Goal: Information Seeking & Learning: Learn about a topic

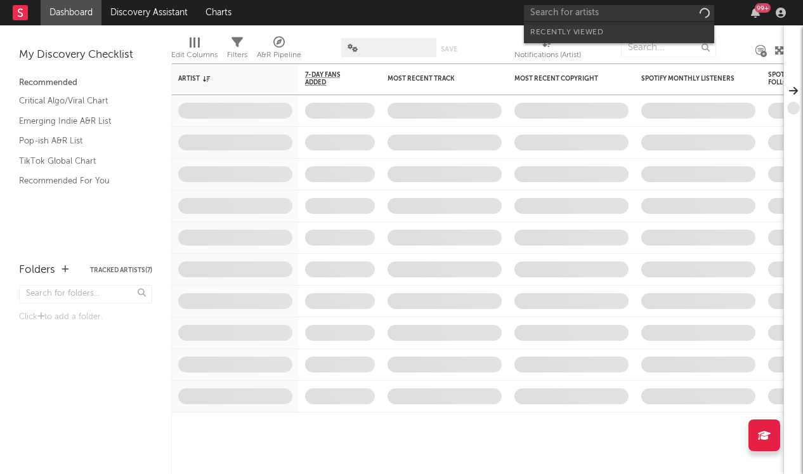
click at [646, 14] on input "text" at bounding box center [619, 13] width 190 height 16
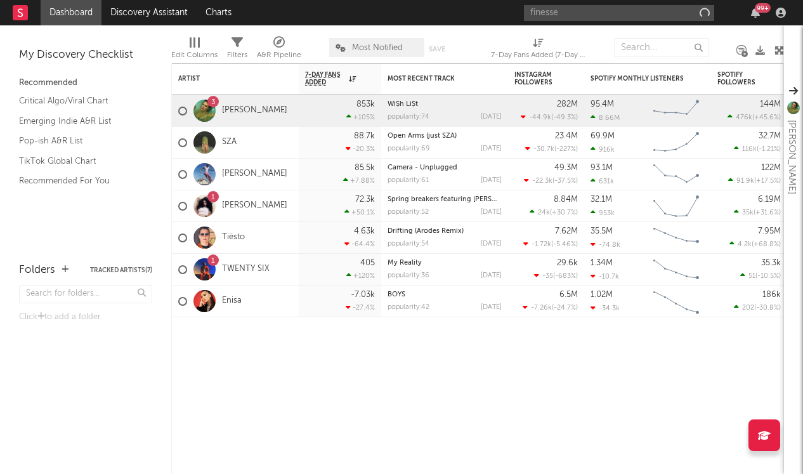
click at [614, 6] on input "finesse" at bounding box center [619, 13] width 190 height 16
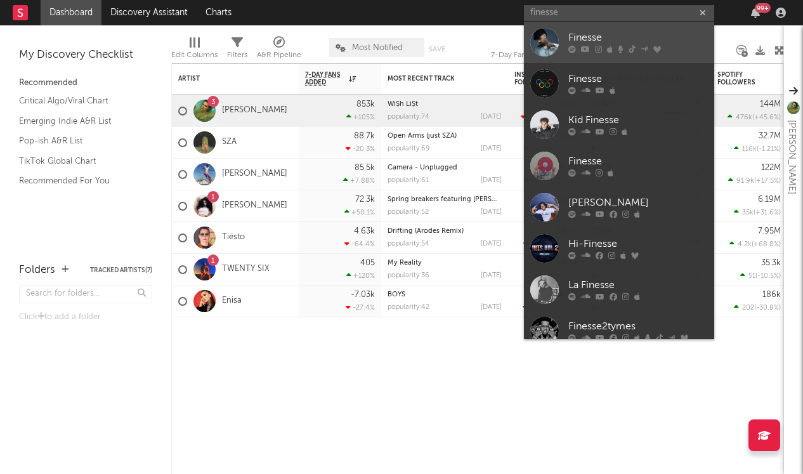
type input "finesse"
click at [591, 49] on div at bounding box center [639, 50] width 140 height 8
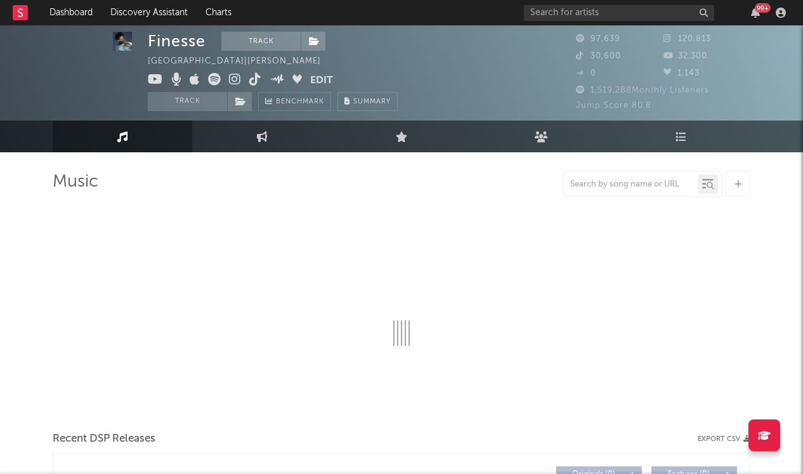
scroll to position [30, 0]
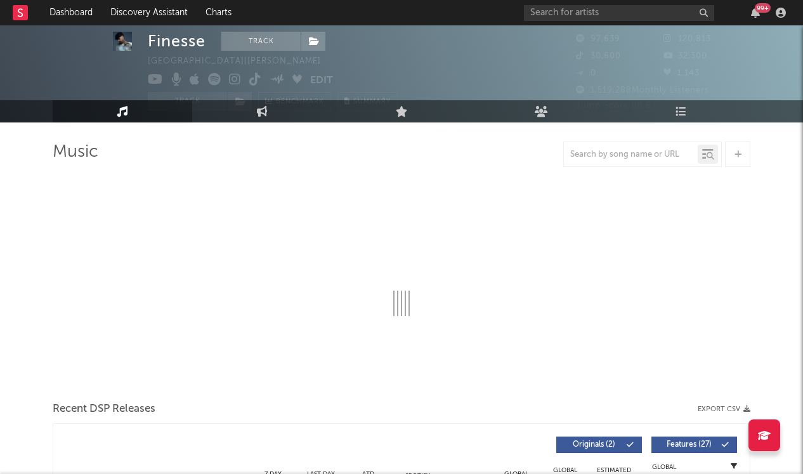
select select "6m"
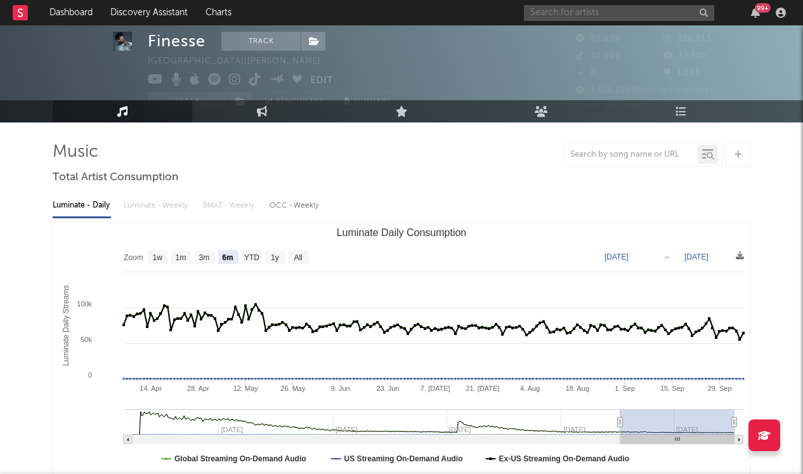
click at [569, 8] on input "text" at bounding box center [619, 13] width 190 height 16
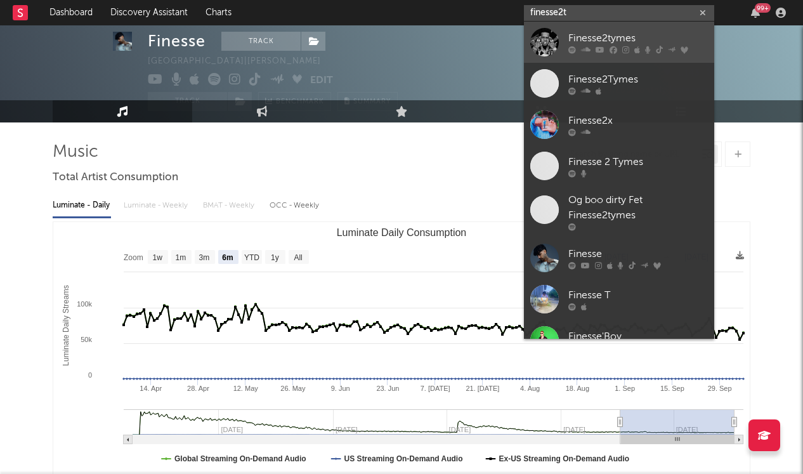
type input "finesse2t"
click at [579, 41] on div "Finesse2tymes" at bounding box center [639, 37] width 140 height 15
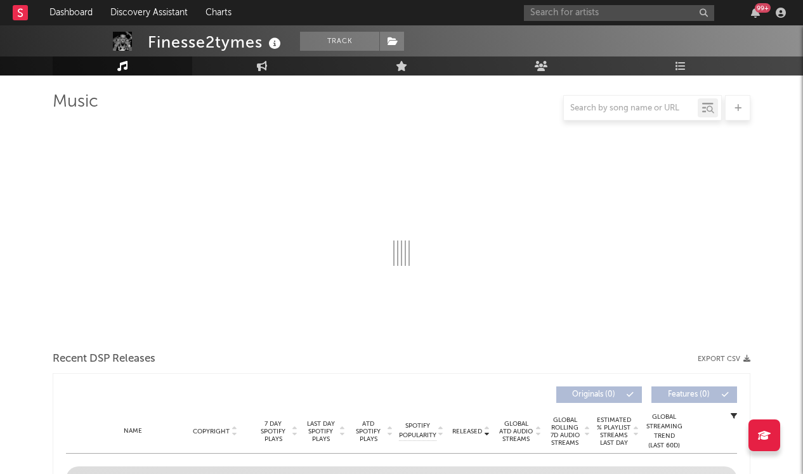
select select "6m"
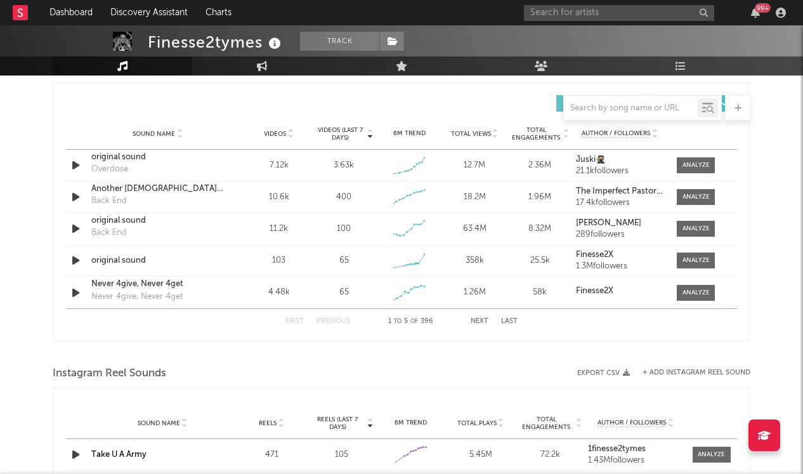
scroll to position [890, 0]
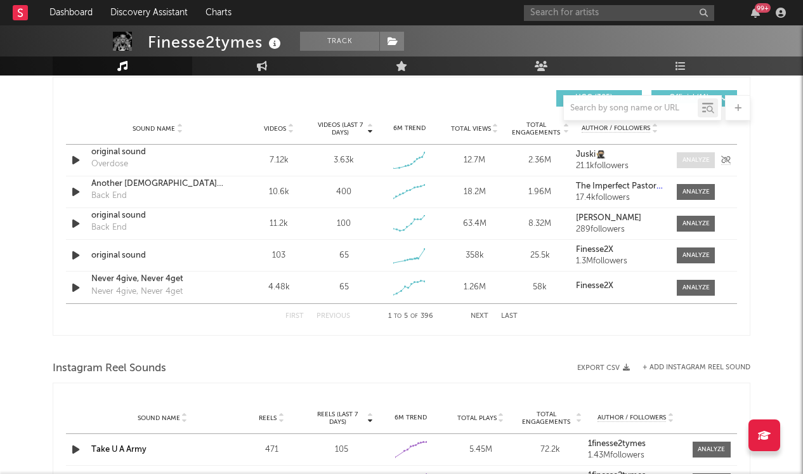
click at [696, 156] on div at bounding box center [696, 160] width 27 height 10
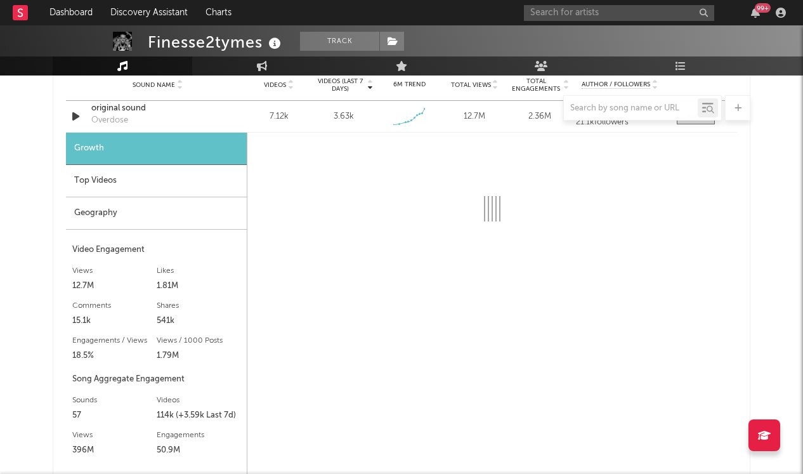
select select "1w"
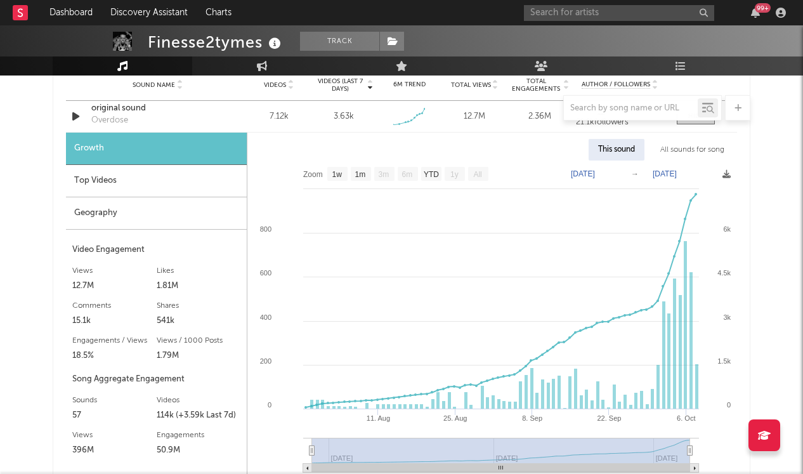
scroll to position [937, 0]
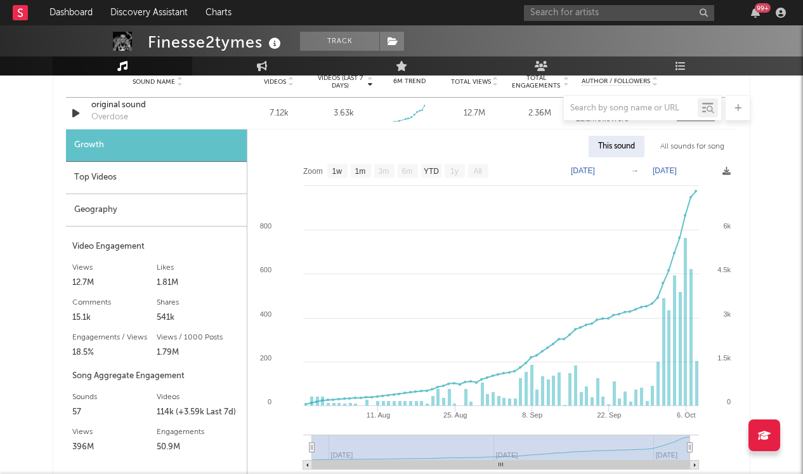
click at [114, 116] on div at bounding box center [402, 107] width 698 height 25
click at [113, 119] on div at bounding box center [402, 107] width 698 height 25
click at [90, 106] on div at bounding box center [402, 107] width 698 height 25
click at [102, 118] on div at bounding box center [402, 107] width 698 height 25
click at [126, 105] on div at bounding box center [402, 107] width 698 height 25
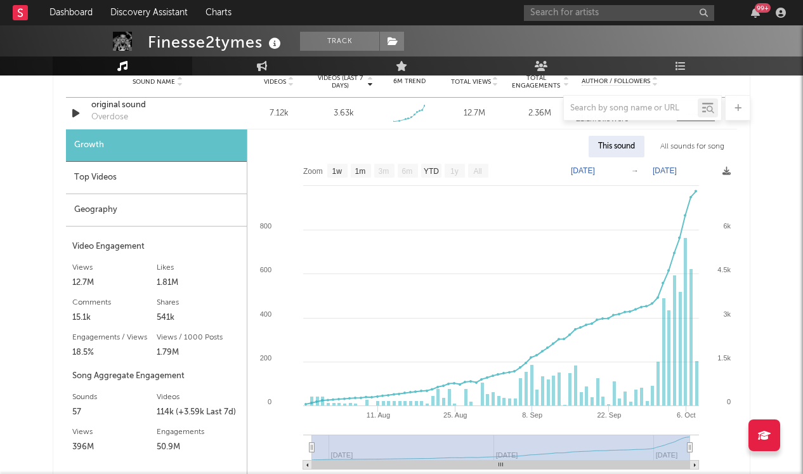
click at [143, 175] on div "Top Videos" at bounding box center [156, 178] width 181 height 32
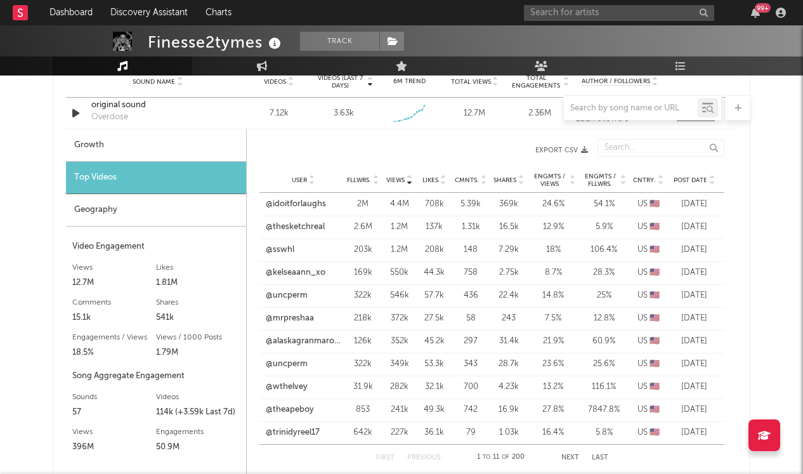
click at [324, 212] on div "User @idoitforlaughs Fllwrs. 2M Views 4.4M Likes 708k Cmnts. 5.39k Shares 369k …" at bounding box center [492, 204] width 465 height 23
click at [312, 208] on link "@idoitforlaughs" at bounding box center [296, 204] width 60 height 13
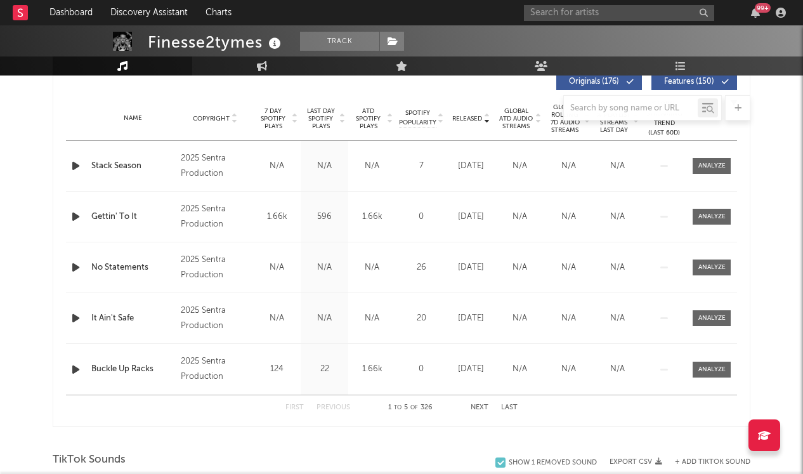
scroll to position [492, 0]
click at [475, 406] on button "Next" at bounding box center [480, 408] width 18 height 7
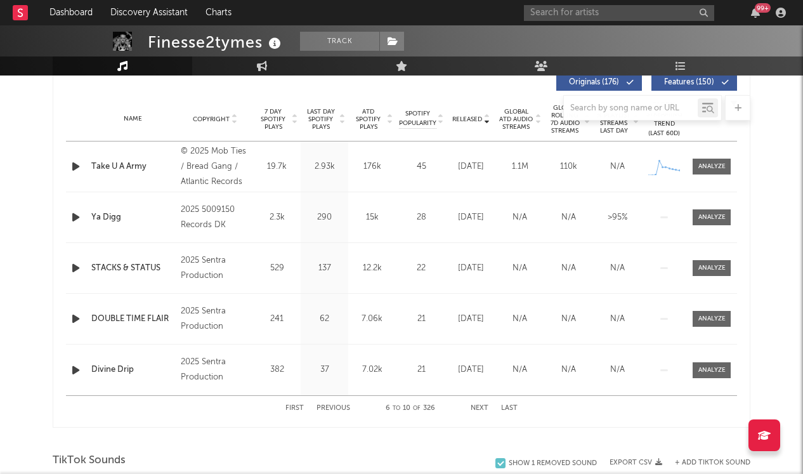
click at [477, 406] on button "Next" at bounding box center [480, 408] width 18 height 7
click at [478, 404] on div "First Previous 16 to 20 of 326 Next Last" at bounding box center [402, 408] width 232 height 25
click at [480, 407] on button "Next" at bounding box center [480, 408] width 18 height 7
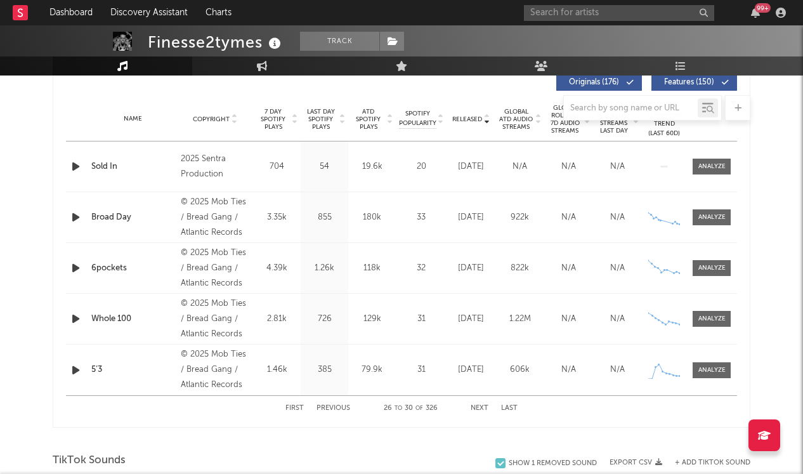
click at [480, 407] on button "Next" at bounding box center [480, 408] width 18 height 7
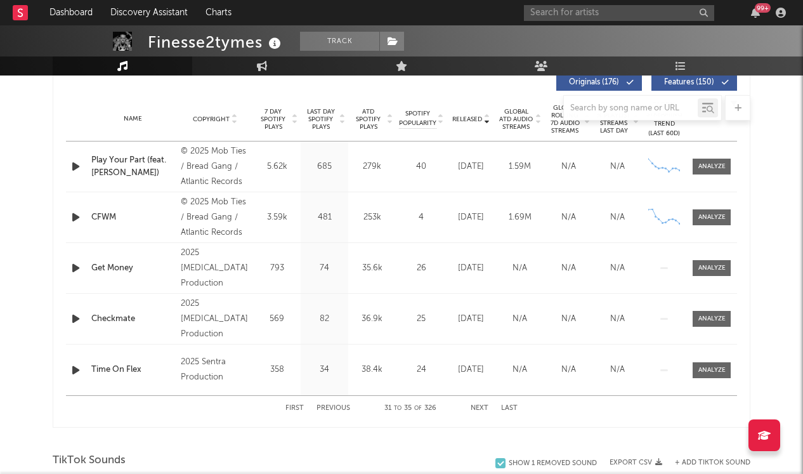
click at [480, 407] on button "Next" at bounding box center [480, 408] width 18 height 7
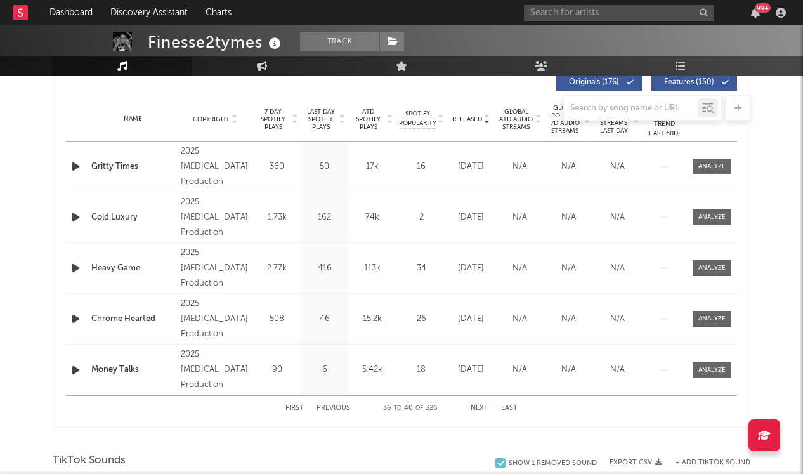
click at [480, 407] on button "Next" at bounding box center [480, 408] width 18 height 7
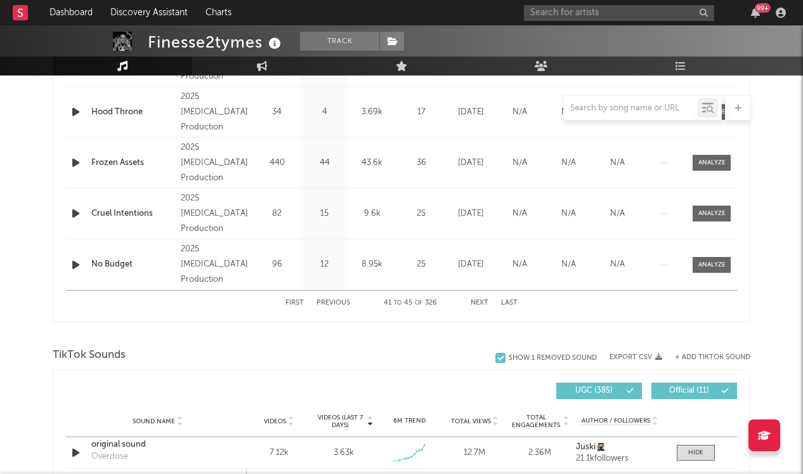
scroll to position [565, 0]
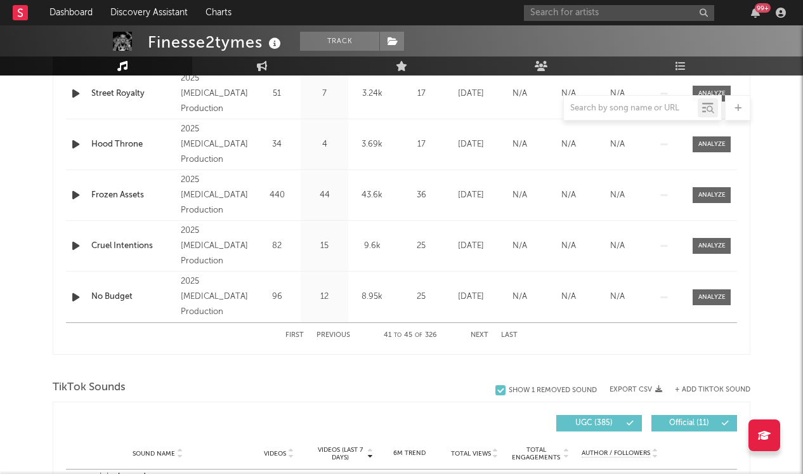
click at [482, 335] on button "Next" at bounding box center [480, 335] width 18 height 7
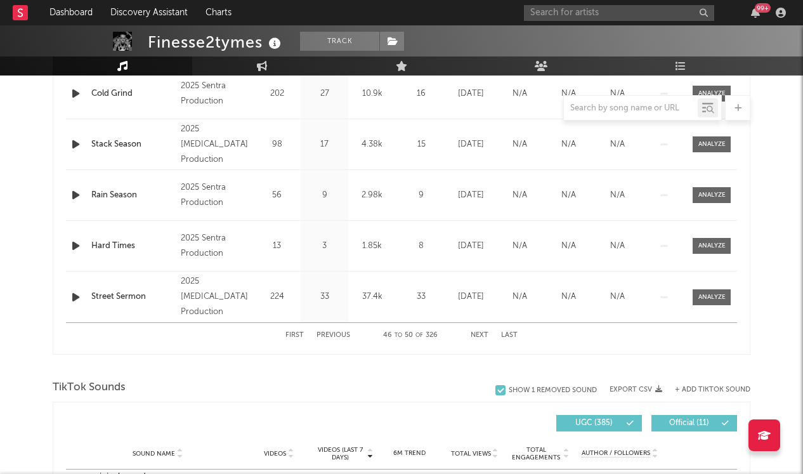
click at [482, 335] on button "Next" at bounding box center [480, 335] width 18 height 7
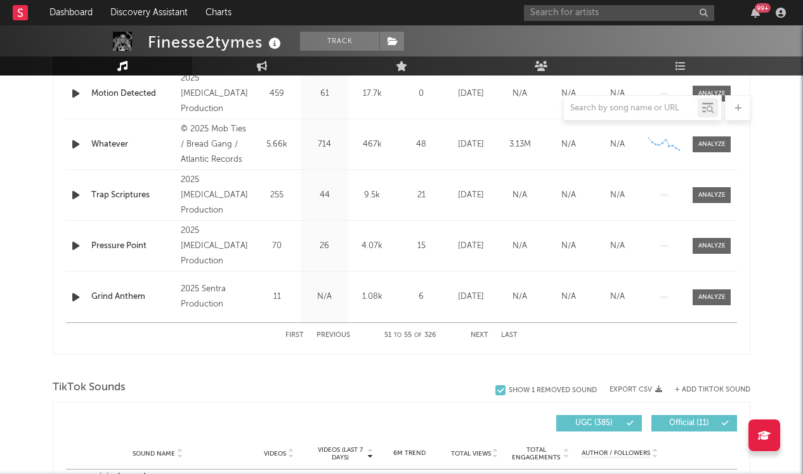
click at [482, 335] on button "Next" at bounding box center [480, 335] width 18 height 7
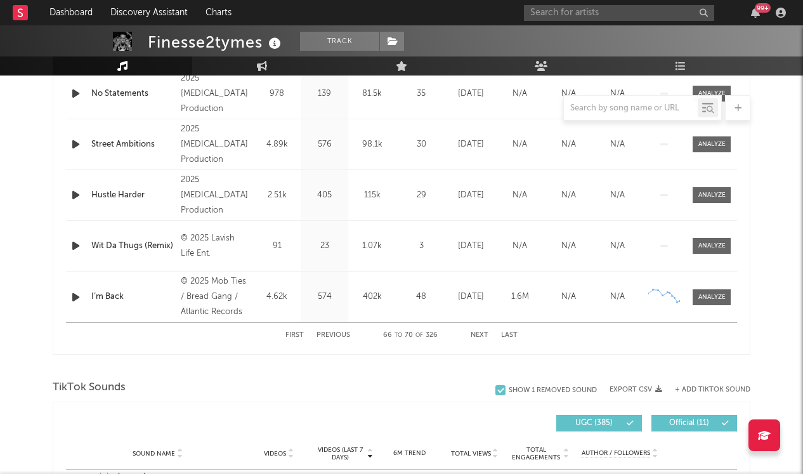
click at [482, 335] on button "Next" at bounding box center [480, 335] width 18 height 7
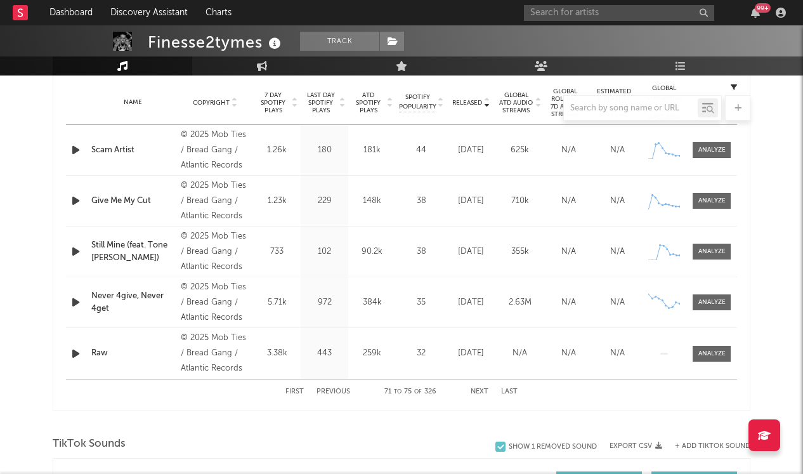
scroll to position [508, 0]
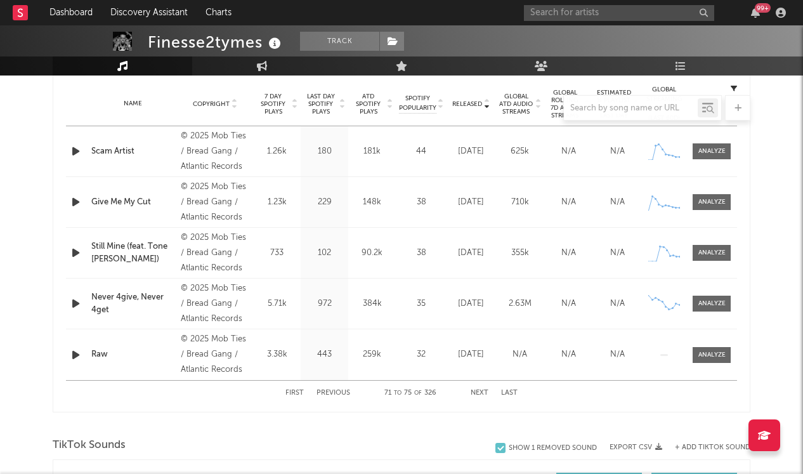
click at [299, 393] on button "First" at bounding box center [295, 393] width 18 height 7
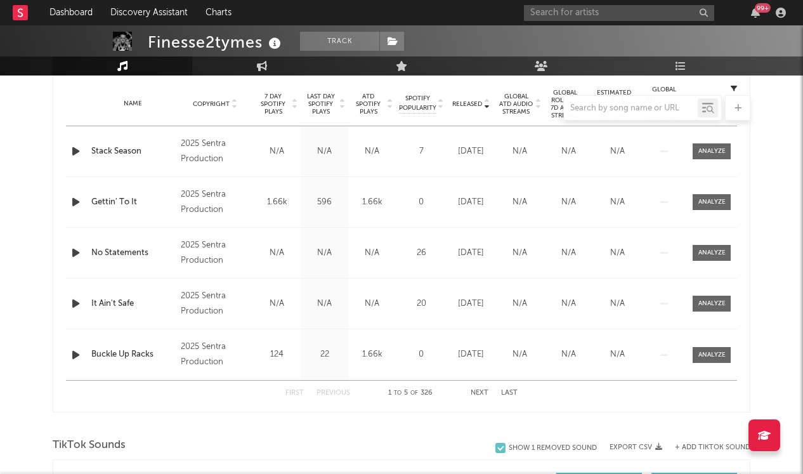
click at [479, 390] on button "Next" at bounding box center [480, 393] width 18 height 7
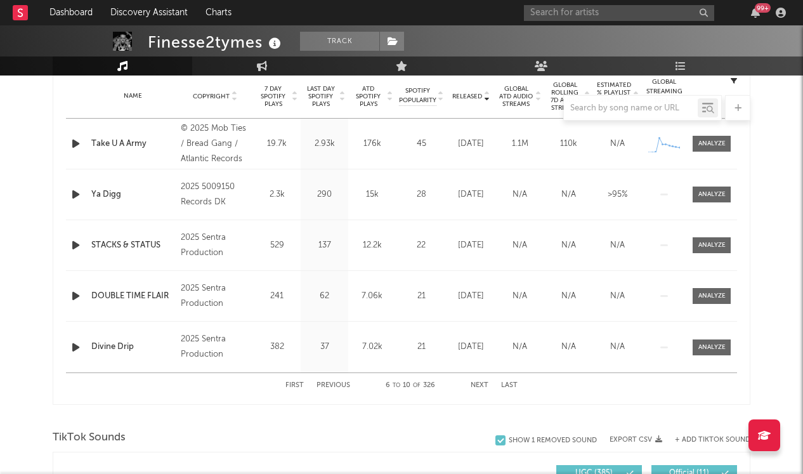
scroll to position [506, 0]
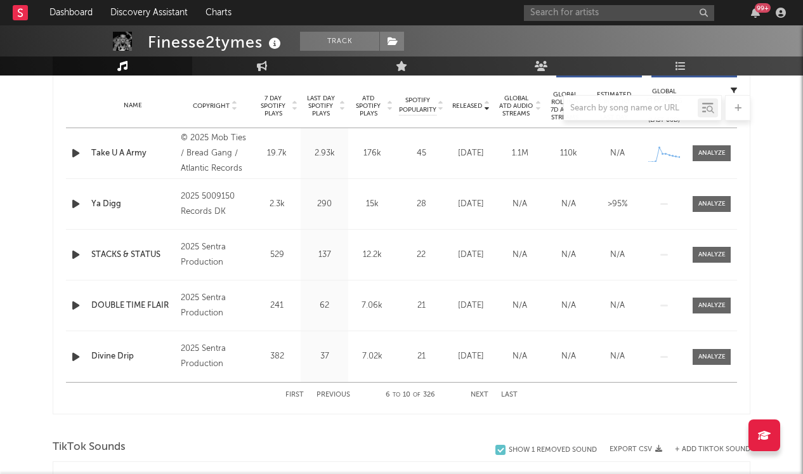
click at [463, 101] on div at bounding box center [402, 107] width 698 height 25
click at [478, 394] on button "Next" at bounding box center [480, 395] width 18 height 7
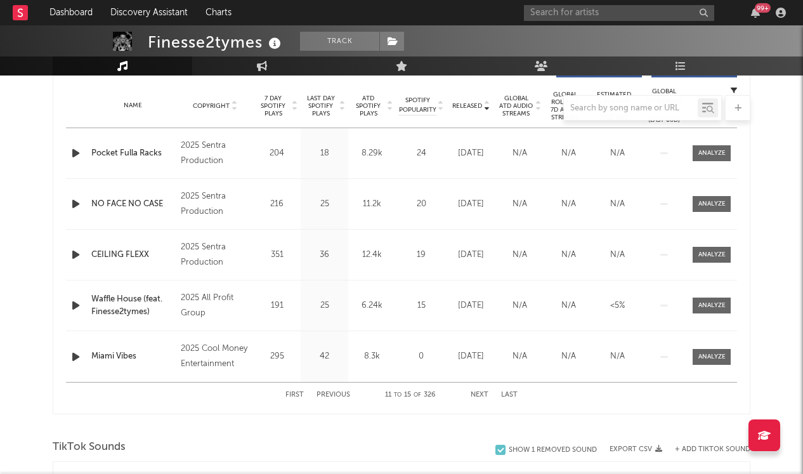
click at [478, 394] on button "Next" at bounding box center [480, 395] width 18 height 7
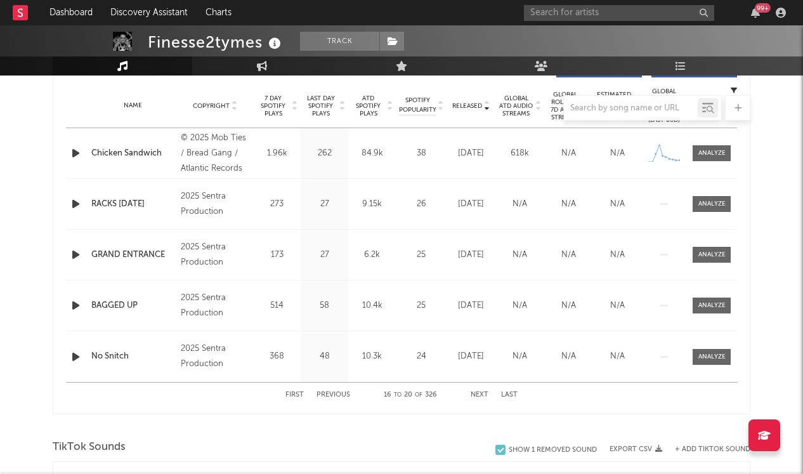
click at [478, 394] on button "Next" at bounding box center [480, 395] width 18 height 7
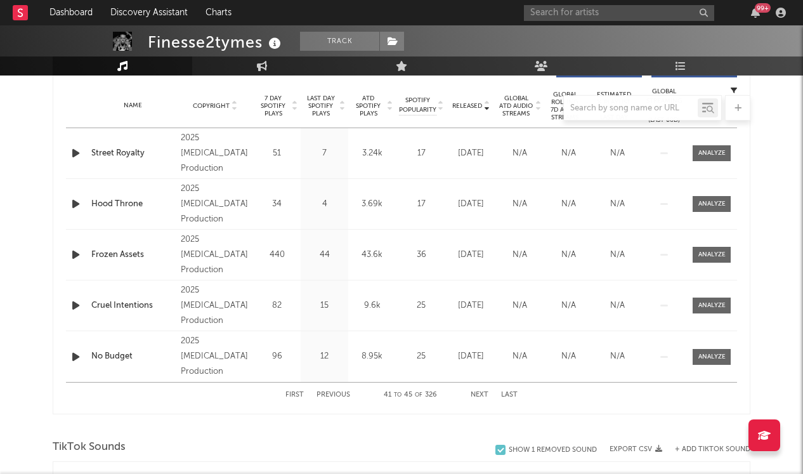
click at [478, 394] on button "Next" at bounding box center [480, 395] width 18 height 7
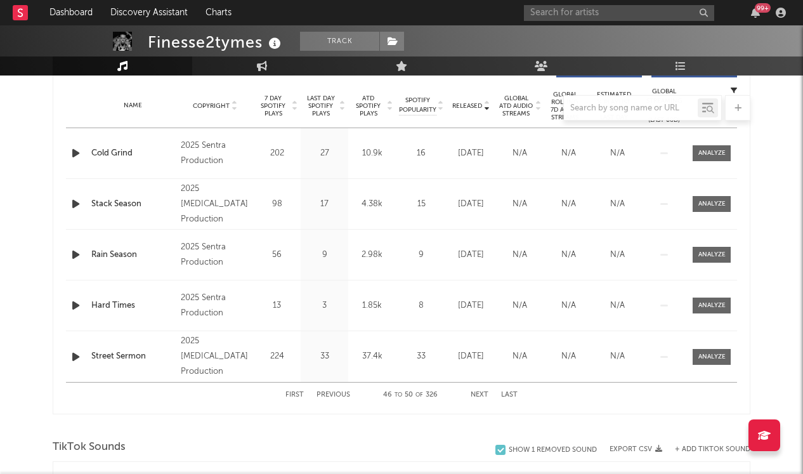
click at [478, 394] on button "Next" at bounding box center [480, 395] width 18 height 7
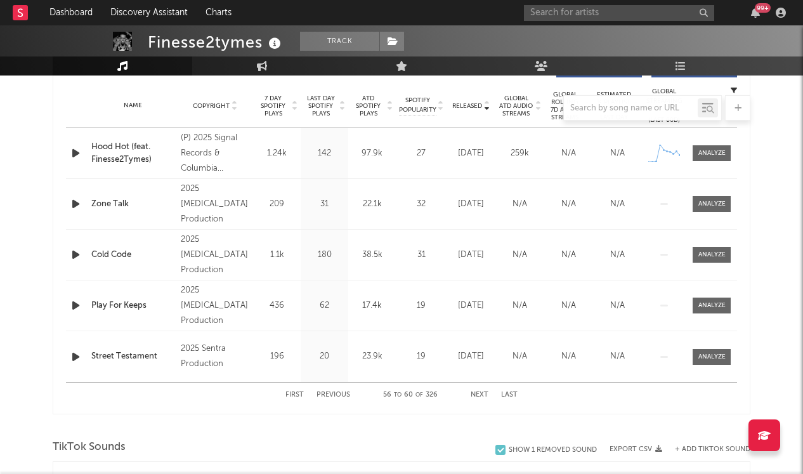
click at [478, 394] on button "Next" at bounding box center [480, 395] width 18 height 7
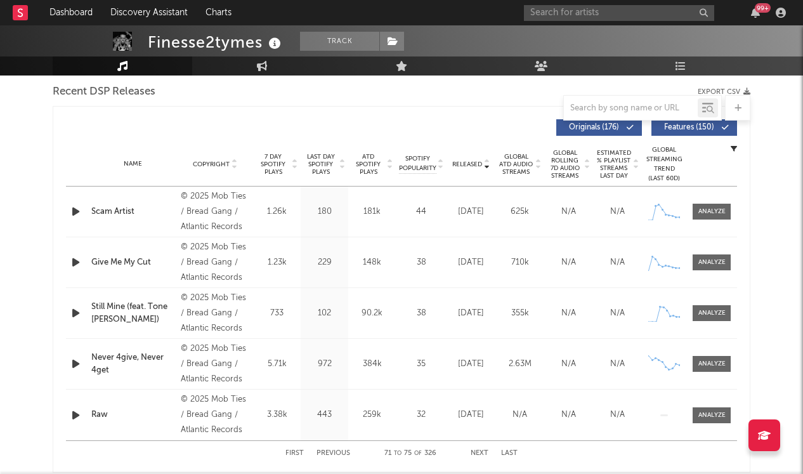
scroll to position [449, 0]
click at [668, 159] on div "Global Streaming Trend (Last 60D)" at bounding box center [664, 163] width 38 height 38
click at [660, 162] on div "Global Streaming Trend (Last 60D)" at bounding box center [664, 163] width 38 height 38
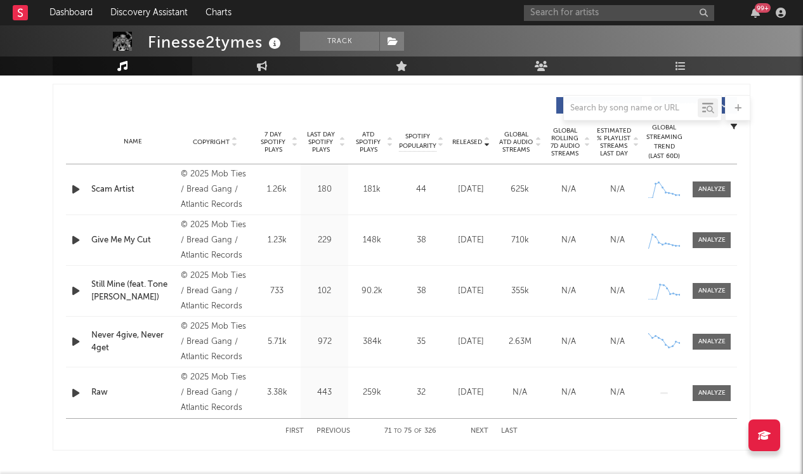
click at [270, 144] on span "7 Day Spotify Plays" at bounding box center [273, 142] width 34 height 23
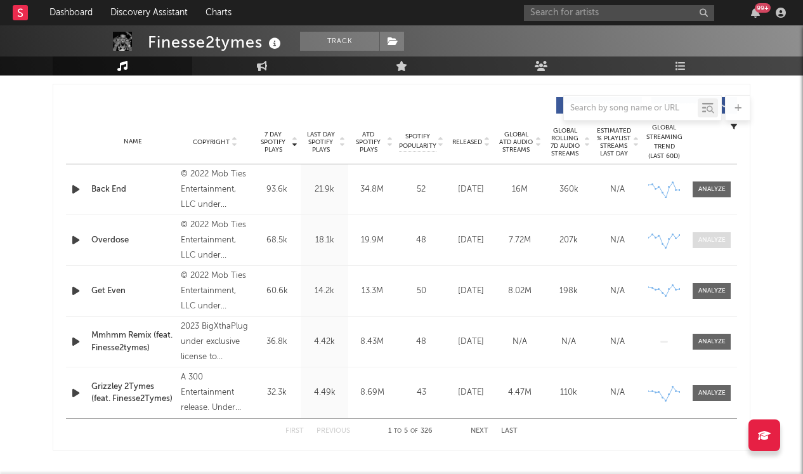
click at [708, 234] on span at bounding box center [712, 240] width 38 height 16
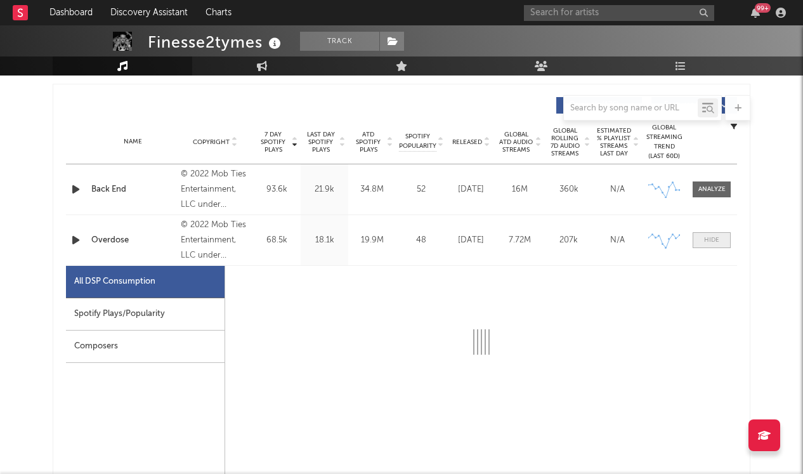
select select "6m"
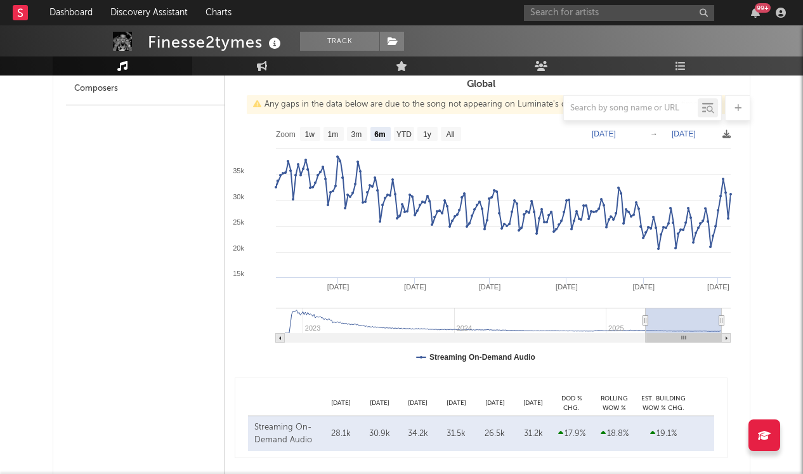
scroll to position [737, 0]
